Goal: Task Accomplishment & Management: Manage account settings

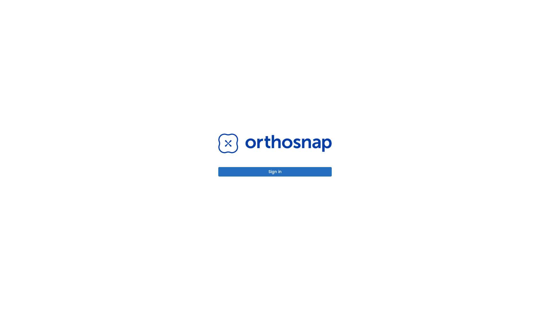
click at [275, 171] on button "Sign in" at bounding box center [274, 171] width 113 height 9
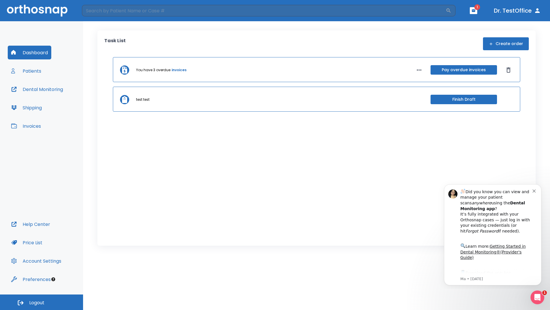
click at [42, 302] on span "Logout" at bounding box center [36, 302] width 15 height 6
